Goal: Task Accomplishment & Management: Use online tool/utility

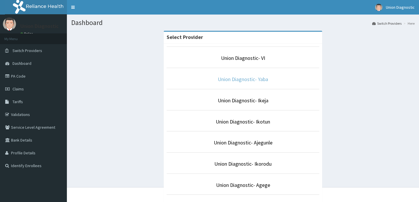
click at [232, 79] on link "Union Diagnostic- Yaba" at bounding box center [243, 79] width 50 height 7
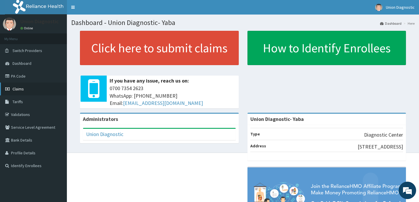
click at [39, 93] on link "Claims" at bounding box center [33, 89] width 67 height 13
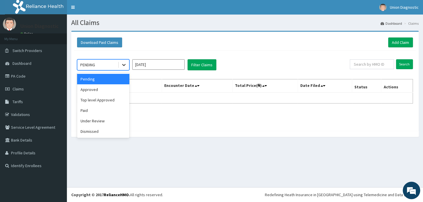
click at [124, 65] on icon at bounding box center [124, 65] width 6 height 6
click at [107, 111] on div "Paid" at bounding box center [103, 110] width 52 height 10
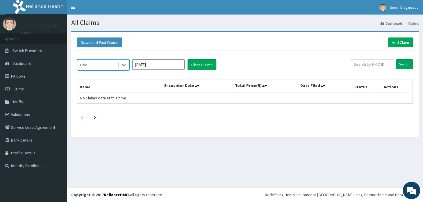
click at [169, 63] on input "[DATE]" at bounding box center [158, 64] width 52 height 10
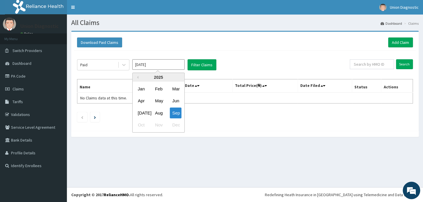
click at [169, 63] on input "[DATE]" at bounding box center [158, 64] width 52 height 10
click at [158, 114] on div "Aug" at bounding box center [159, 113] width 12 height 11
type input "[DATE]"
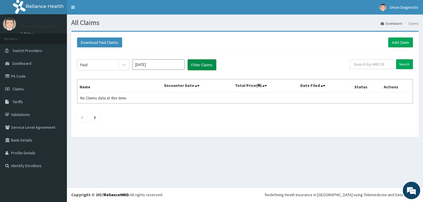
click at [204, 66] on button "Filter Claims" at bounding box center [202, 64] width 29 height 11
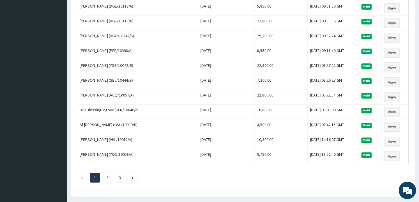
scroll to position [686, 0]
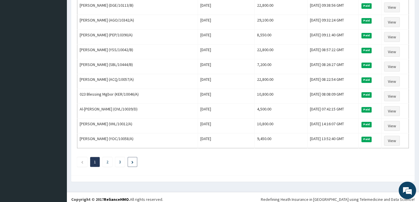
click at [133, 159] on link "Next page" at bounding box center [132, 161] width 2 height 5
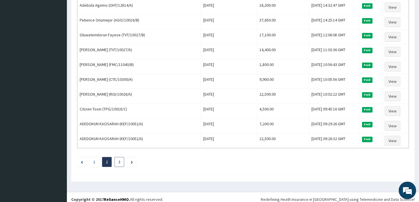
click at [118, 157] on li "3" at bounding box center [120, 162] width 10 height 10
click at [119, 160] on link "3" at bounding box center [119, 161] width 2 height 5
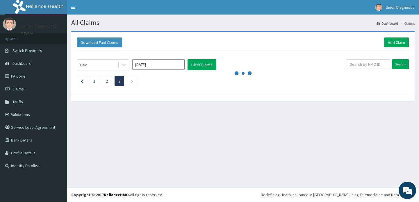
scroll to position [0, 0]
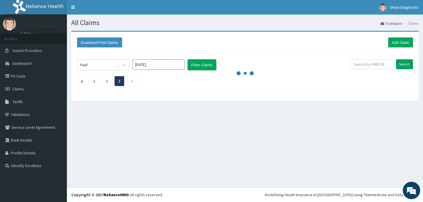
click at [119, 160] on div "All Claims Dashboard Claims Download Paid Claims Add Claim × Note you can only …" at bounding box center [245, 101] width 356 height 173
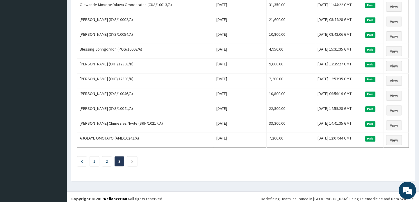
scroll to position [465, 0]
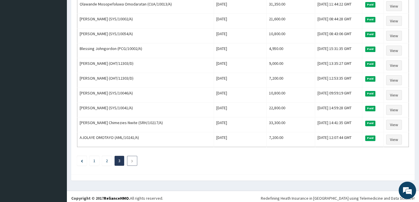
click at [131, 158] on link "Next page" at bounding box center [132, 160] width 3 height 5
click at [134, 158] on li at bounding box center [132, 161] width 10 height 10
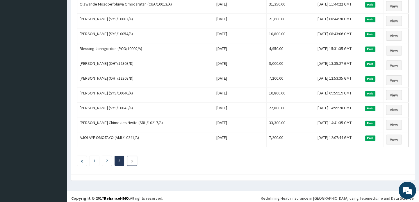
click at [134, 158] on li at bounding box center [132, 161] width 10 height 10
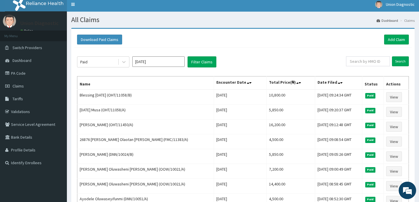
scroll to position [0, 0]
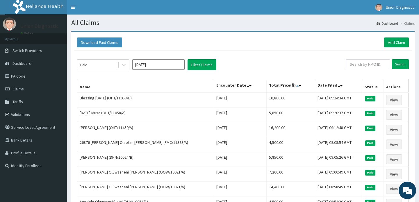
click at [296, 86] on icon at bounding box center [297, 86] width 2 height 4
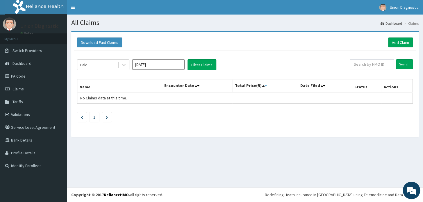
click at [267, 85] on icon at bounding box center [266, 86] width 2 height 4
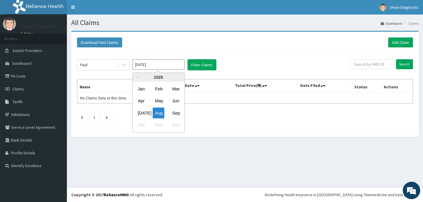
click at [178, 59] on input "[DATE]" at bounding box center [158, 64] width 52 height 10
click at [141, 87] on div "Jan" at bounding box center [142, 88] width 12 height 11
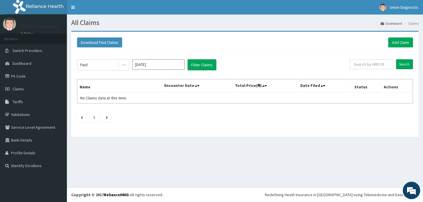
click at [160, 64] on input "[DATE]" at bounding box center [158, 64] width 52 height 10
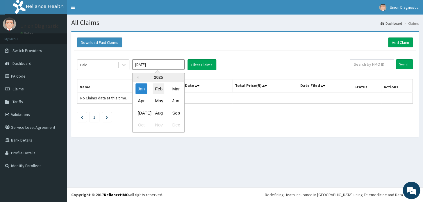
click at [157, 87] on div "Feb" at bounding box center [159, 88] width 12 height 11
type input "[DATE]"
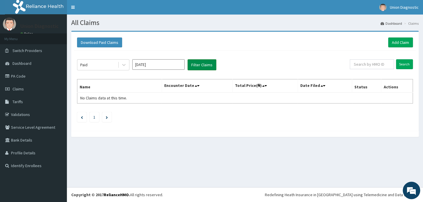
click at [210, 64] on button "Filter Claims" at bounding box center [202, 64] width 29 height 11
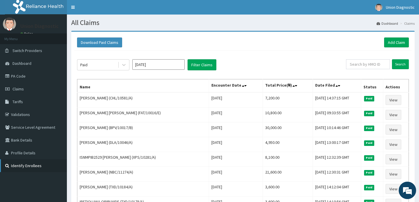
click at [33, 165] on link "Identify Enrollees" at bounding box center [33, 165] width 67 height 13
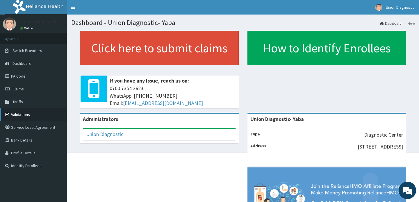
click at [24, 115] on link "Validations" at bounding box center [33, 114] width 67 height 13
